Goal: Find specific page/section: Find specific page/section

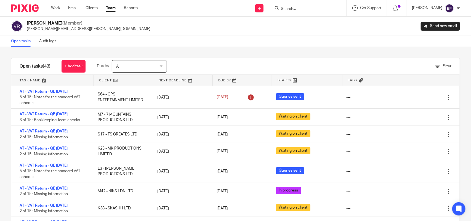
click at [218, 53] on div "Filter tasks Only show tasks matching all of these conditions 1 Client name Is …" at bounding box center [235, 134] width 471 height 174
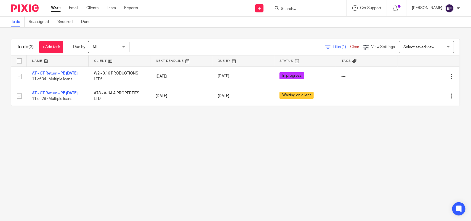
click at [17, 20] on link "To do" at bounding box center [18, 22] width 14 height 11
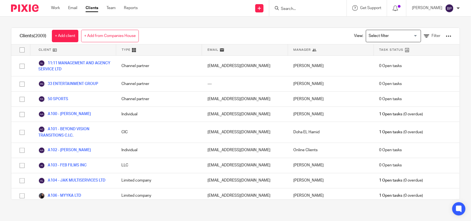
click at [298, 11] on input "Search" at bounding box center [305, 9] width 50 height 5
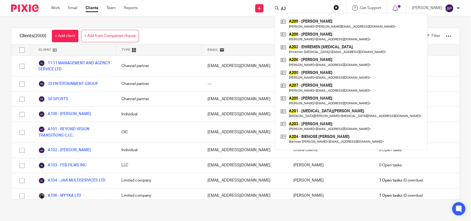
type input "A"
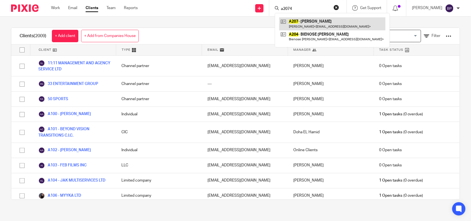
type input "a2074"
click at [336, 17] on link at bounding box center [332, 23] width 106 height 13
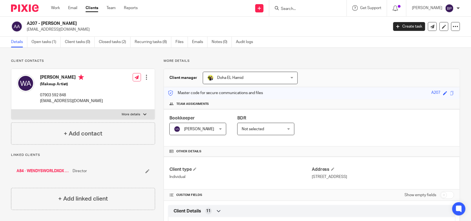
click at [97, 11] on link "Clients" at bounding box center [92, 8] width 13 height 6
